Goal: Transaction & Acquisition: Purchase product/service

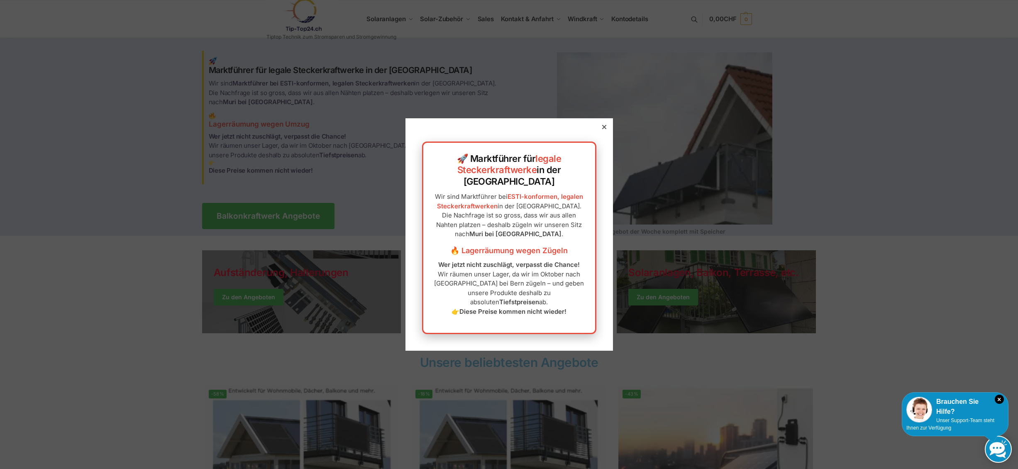
click at [607, 131] on div at bounding box center [604, 126] width 7 height 7
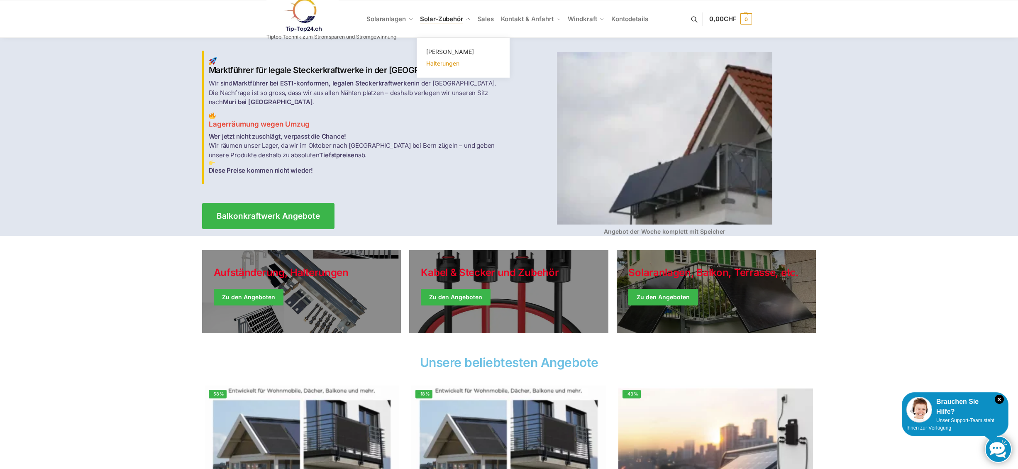
click at [449, 64] on span "Halterungen" at bounding box center [442, 63] width 33 height 7
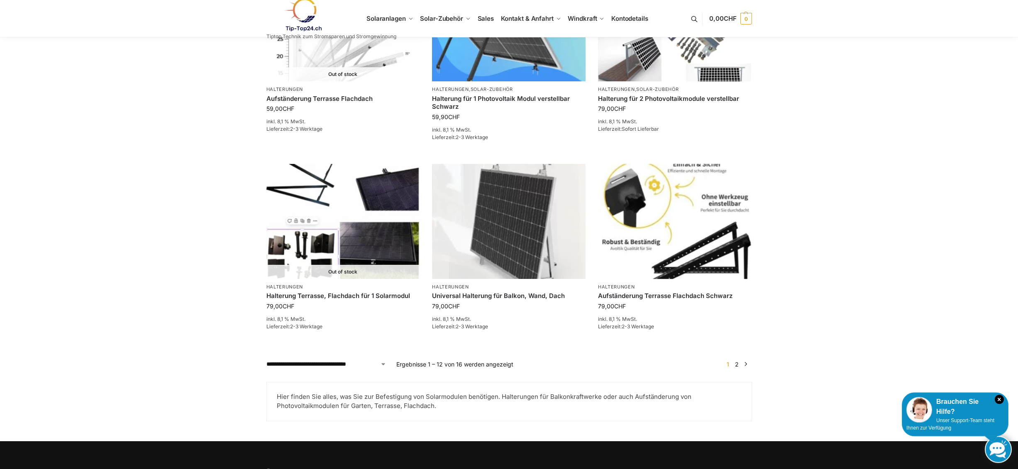
scroll to position [762, 0]
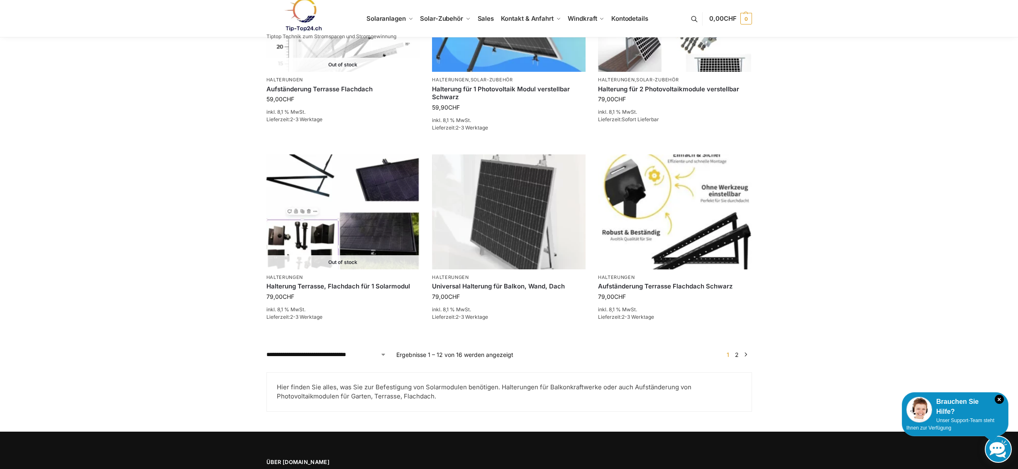
click at [750, 356] on ul "1 2 →" at bounding box center [737, 354] width 30 height 9
click at [744, 355] on link "→" at bounding box center [745, 354] width 6 height 9
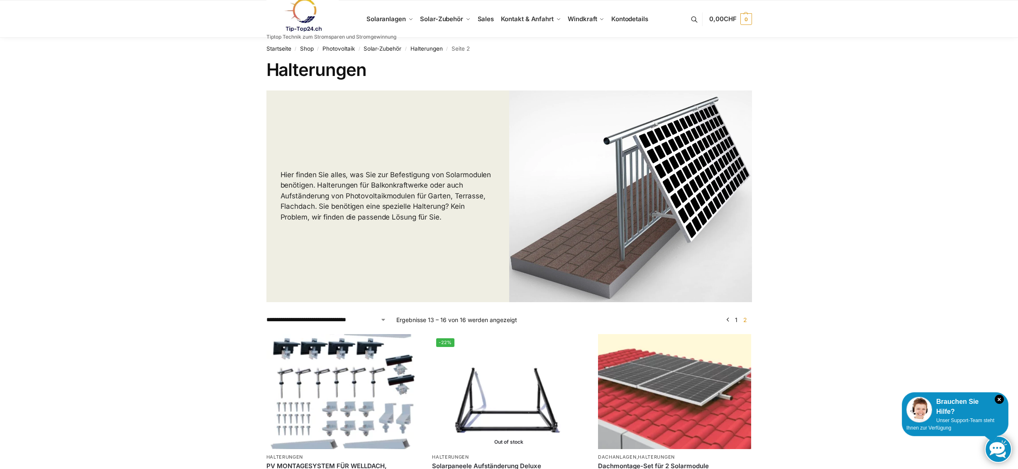
click at [388, 18] on link at bounding box center [331, 15] width 130 height 34
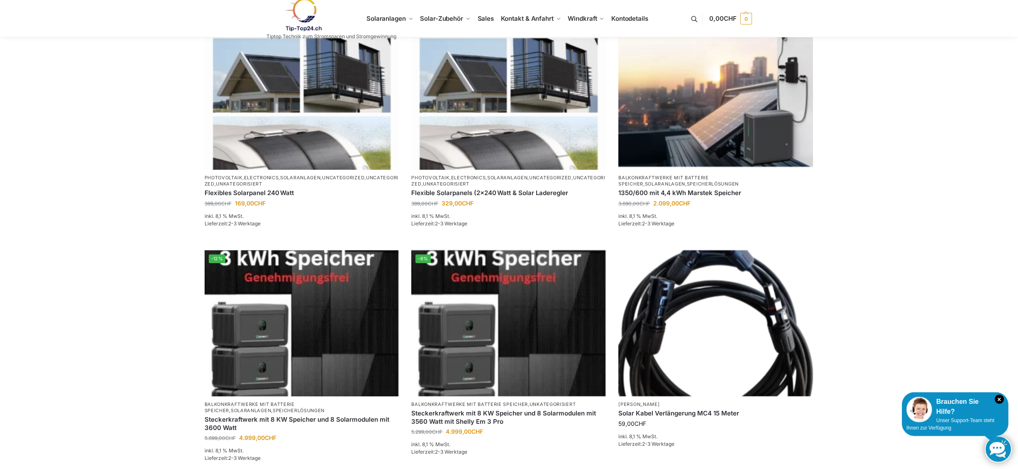
scroll to position [508, 0]
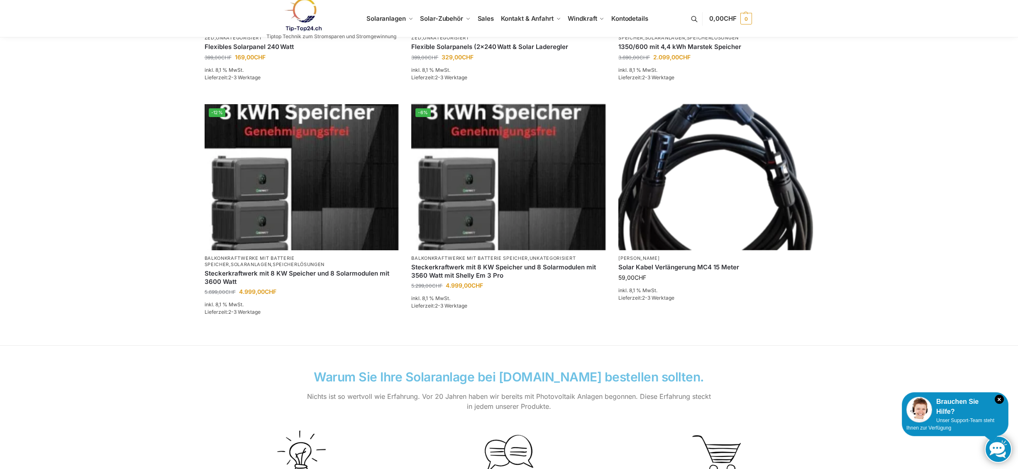
click at [147, 212] on section "-58% Photovoltaik , Electronics , Solaranlagen , Uncategorized , Uncategorized …" at bounding box center [509, 108] width 1018 height 474
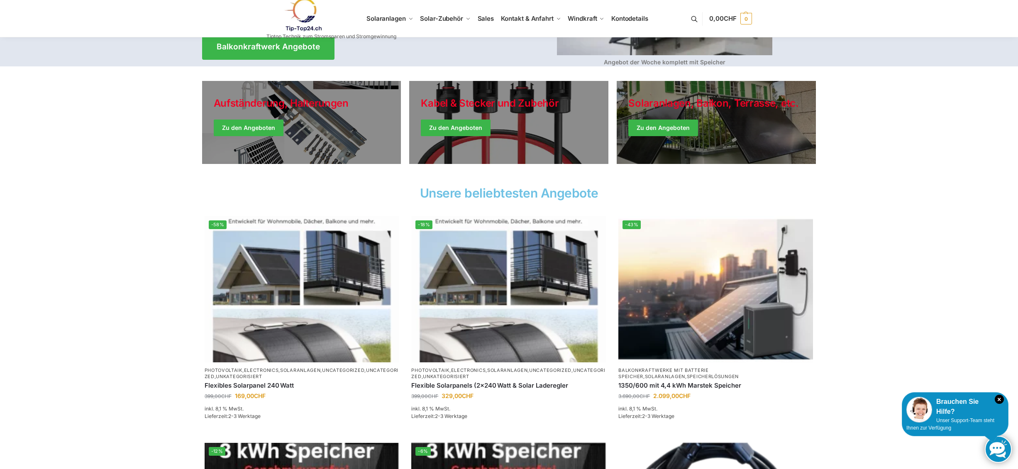
scroll to position [0, 0]
